Goal: Task Accomplishment & Management: Complete application form

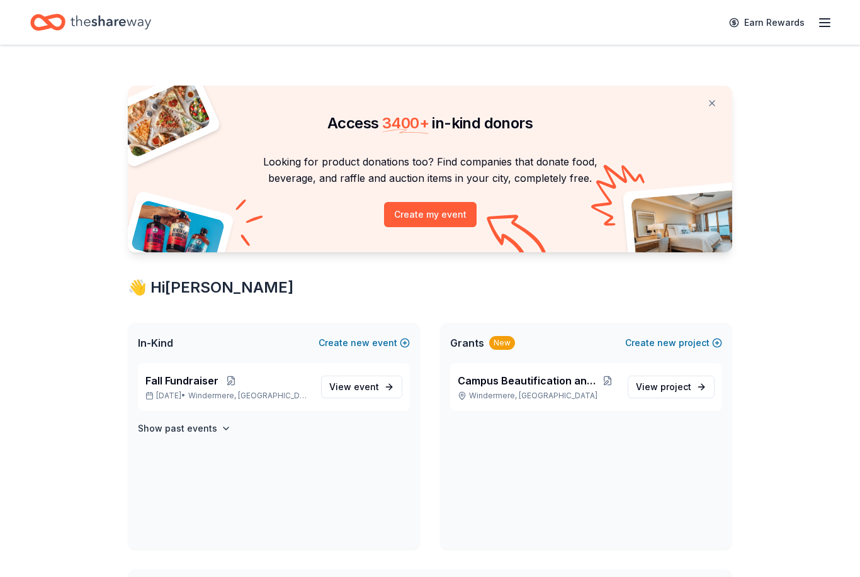
scroll to position [77, 0]
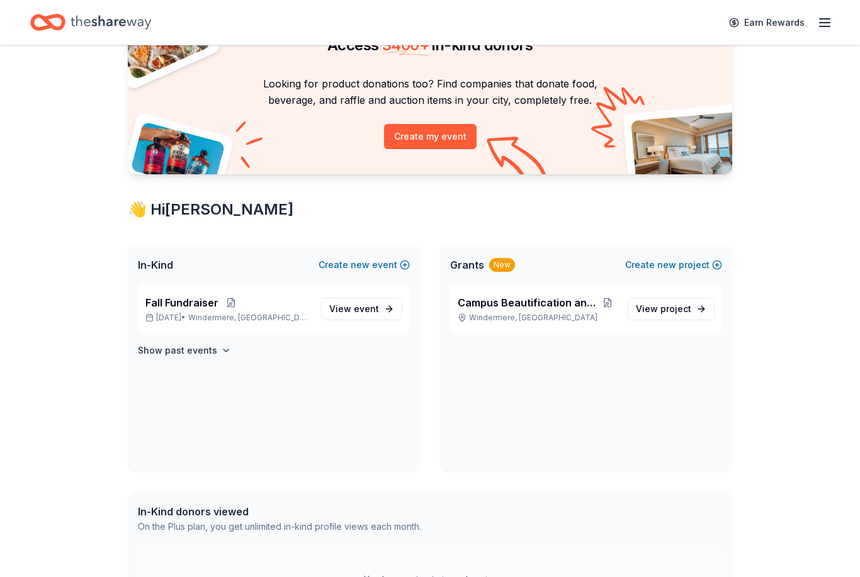
click at [404, 271] on button "Create new event" at bounding box center [364, 265] width 91 height 15
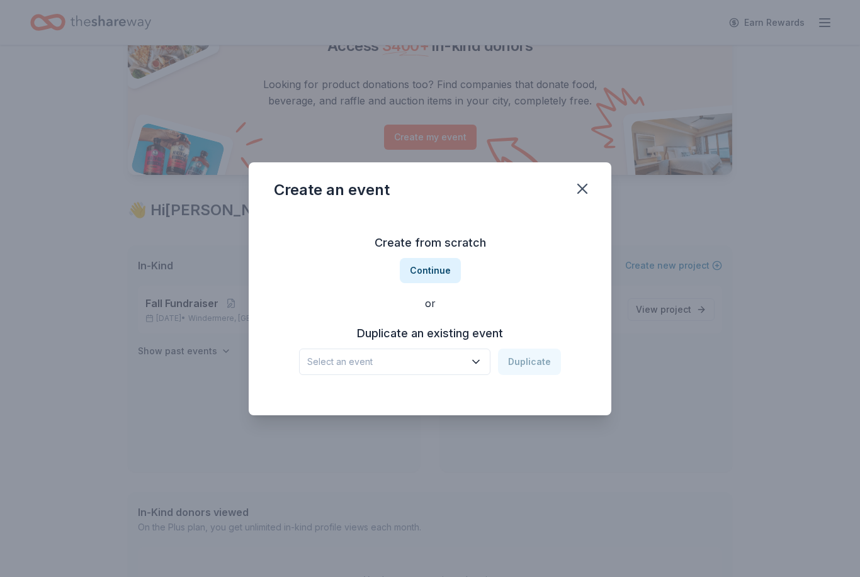
click at [474, 368] on icon "button" at bounding box center [476, 362] width 13 height 13
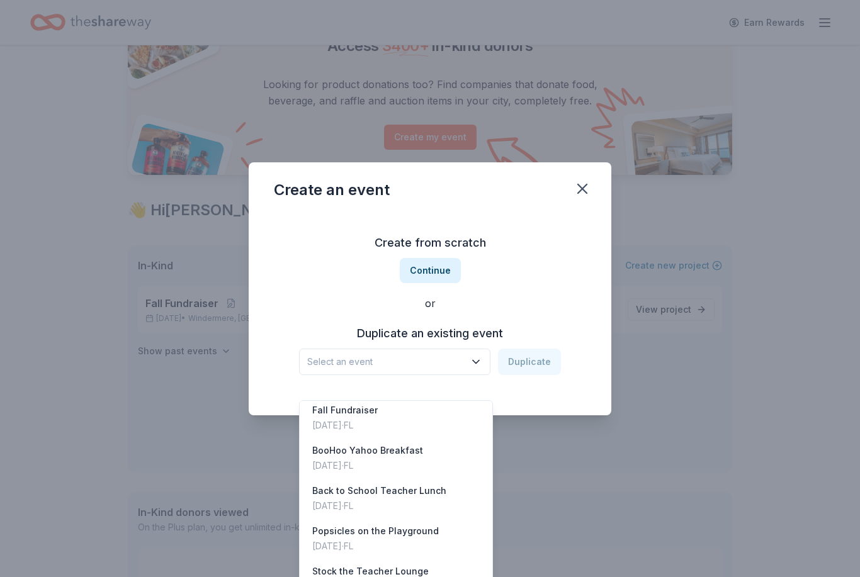
scroll to position [10, 0]
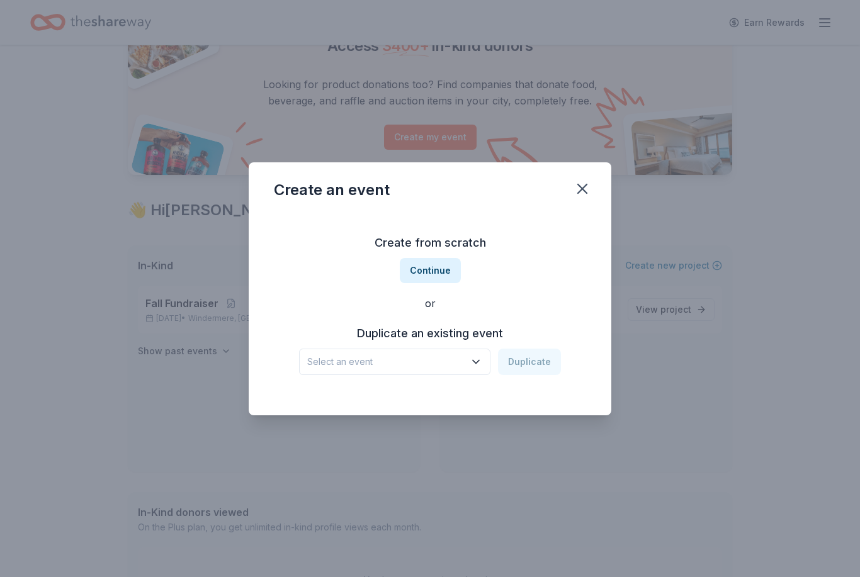
click at [441, 283] on button "Continue" at bounding box center [430, 270] width 61 height 25
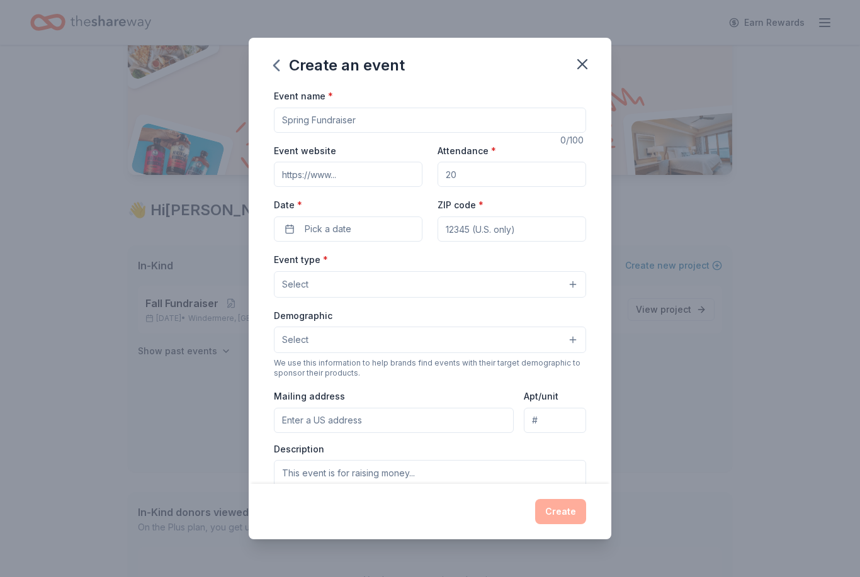
click at [440, 125] on input "Event name *" at bounding box center [430, 120] width 312 height 25
type input "Grand parents night"
click at [394, 181] on input "Event website" at bounding box center [348, 174] width 149 height 25
click at [484, 183] on input "Attendance *" at bounding box center [512, 174] width 149 height 25
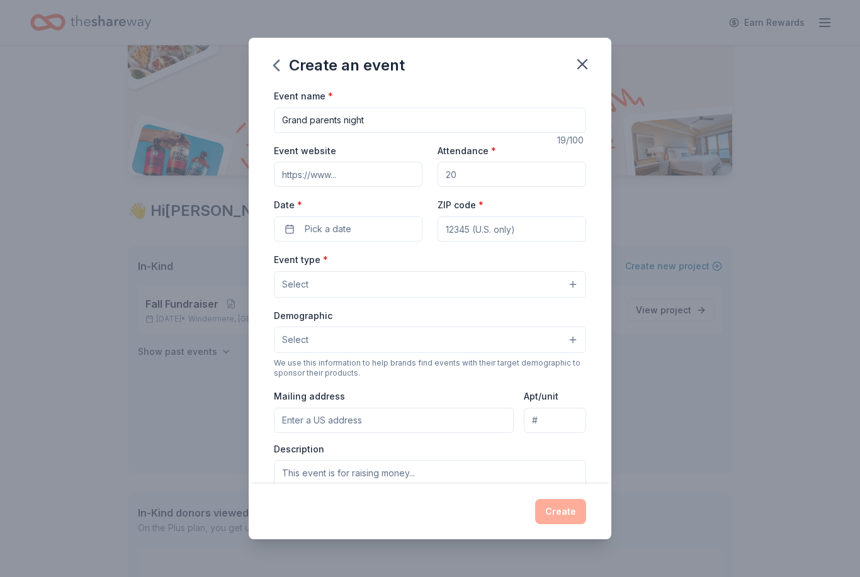
click at [582, 72] on icon "button" at bounding box center [583, 64] width 18 height 18
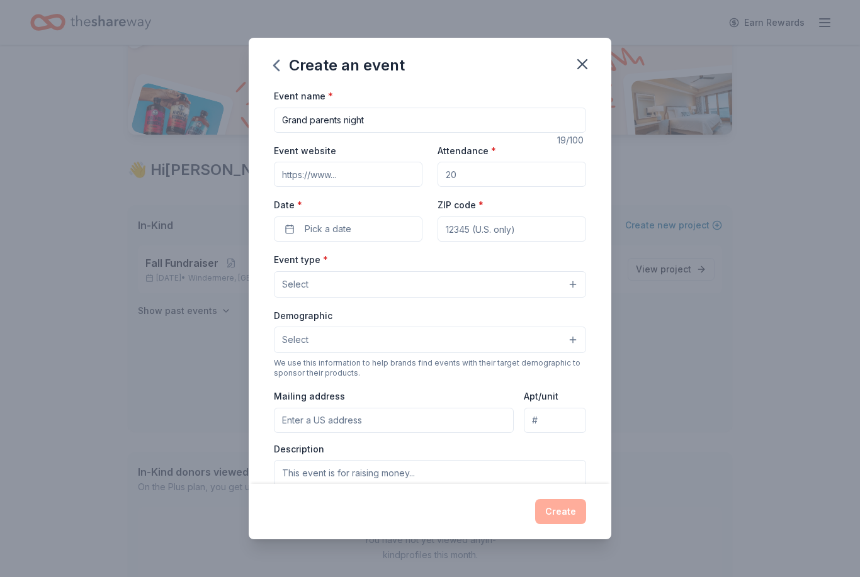
click at [581, 69] on icon "button" at bounding box center [583, 64] width 18 height 18
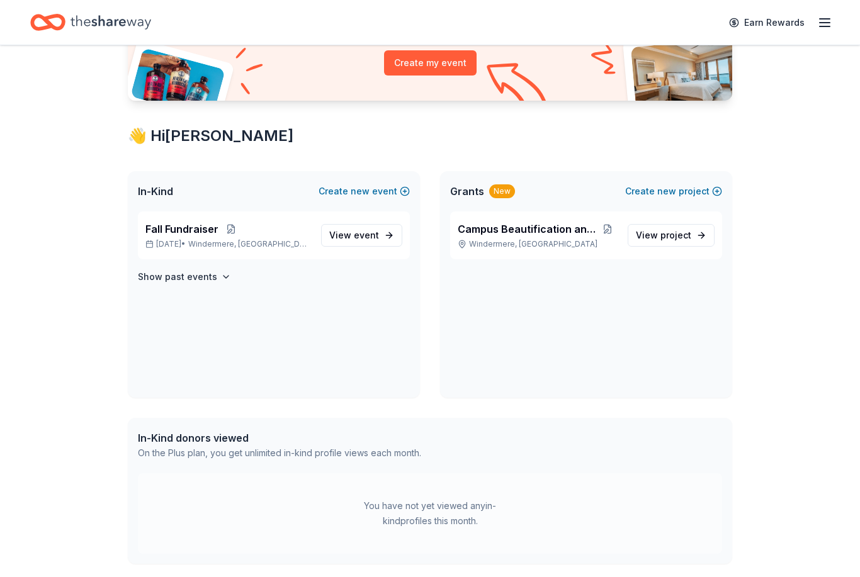
scroll to position [154, 0]
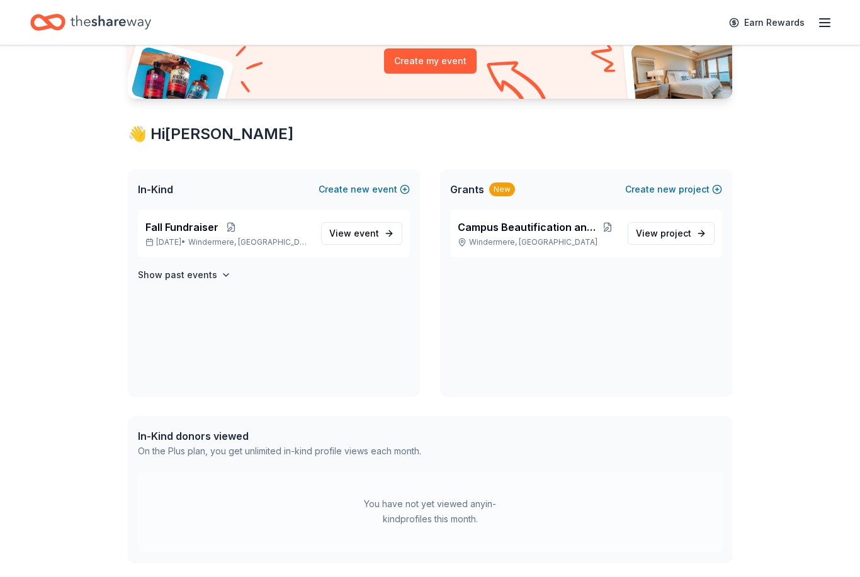
click at [292, 221] on p "Fall Fundraiser" at bounding box center [228, 227] width 166 height 15
click at [292, 220] on p "Fall Fundraiser" at bounding box center [228, 227] width 166 height 15
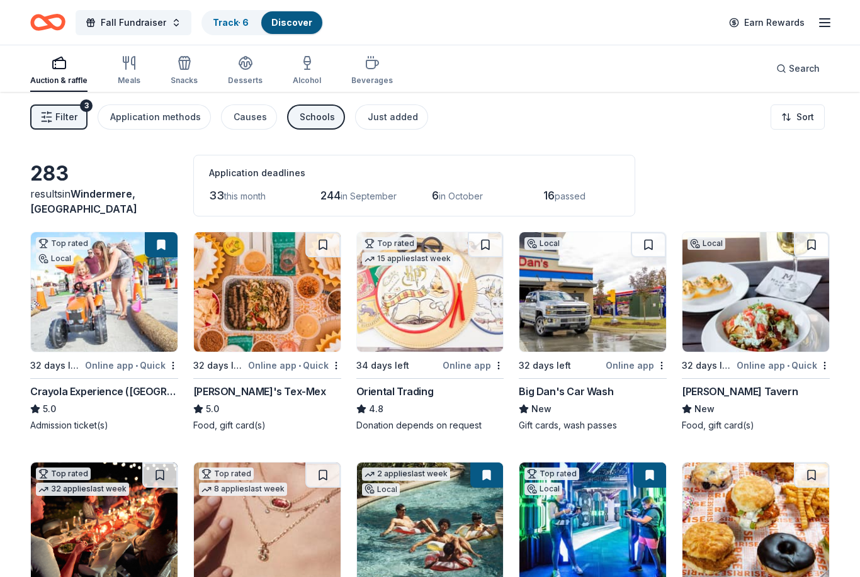
click at [802, 57] on button "Search" at bounding box center [798, 68] width 64 height 25
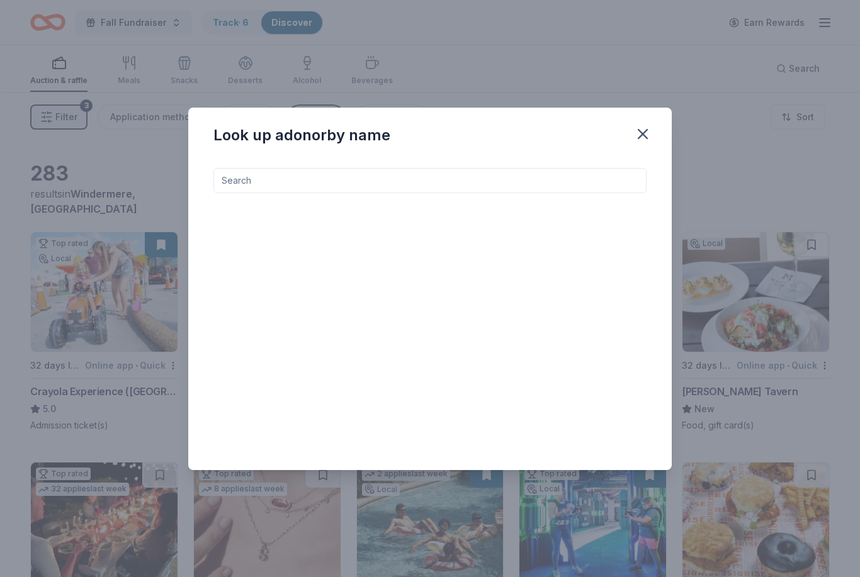
click at [252, 181] on input at bounding box center [429, 180] width 433 height 25
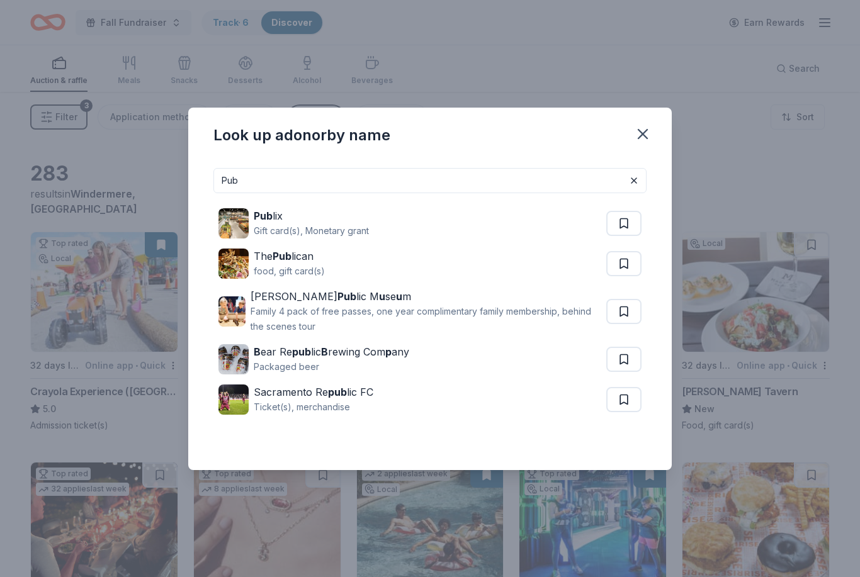
type input "Pub"
click at [270, 219] on strong "Pub" at bounding box center [263, 216] width 19 height 13
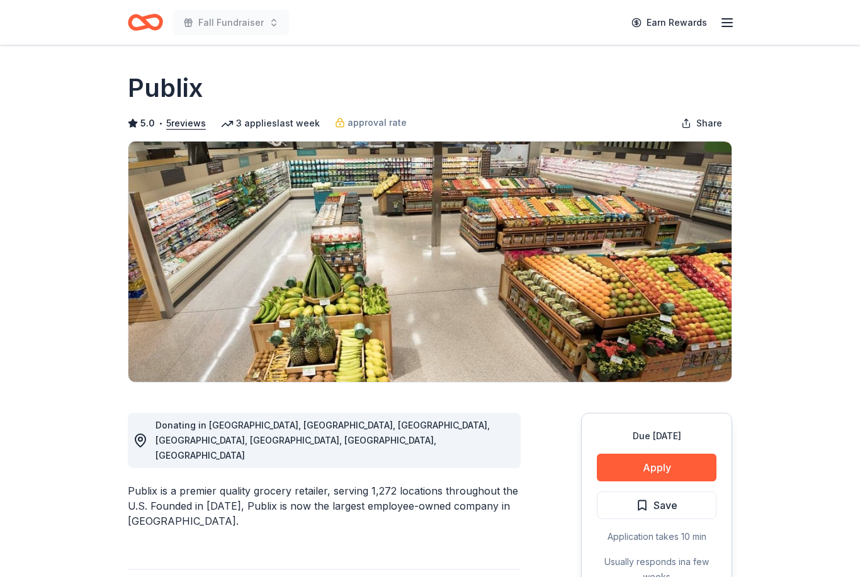
click at [652, 465] on button "Apply" at bounding box center [657, 468] width 120 height 28
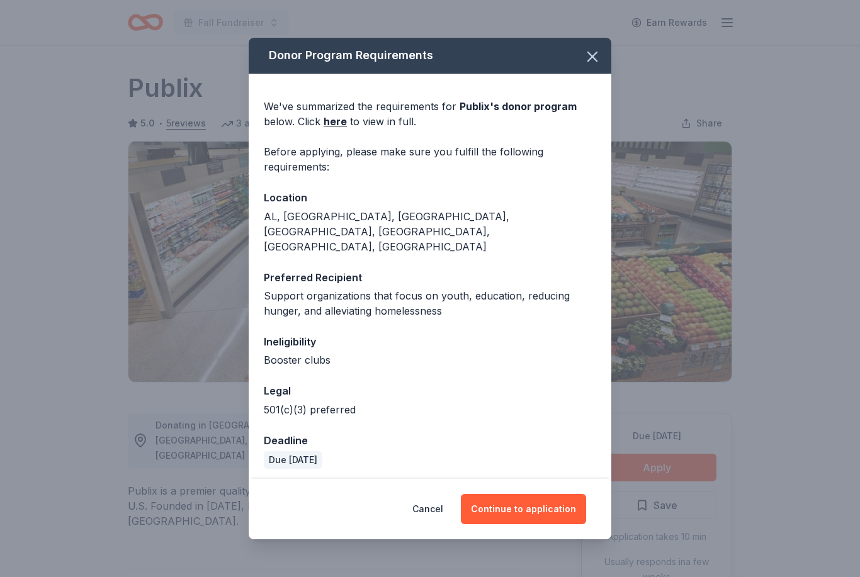
click at [330, 129] on link "here" at bounding box center [335, 121] width 23 height 15
